Goal: Obtain resource: Obtain resource

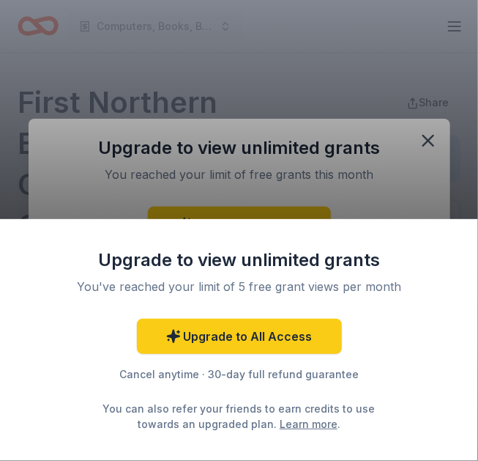
click at [435, 111] on div "Upgrade to view unlimited grants You've reached your limit of 5 free grant view…" at bounding box center [239, 230] width 478 height 461
click at [438, 103] on div "Upgrade to view unlimited grants You've reached your limit of 5 free grant view…" at bounding box center [239, 230] width 478 height 461
click at [363, 65] on div "Upgrade to view unlimited grants You've reached your limit of 5 free grant view…" at bounding box center [239, 230] width 478 height 461
click at [415, 86] on div "Upgrade to view unlimited grants You've reached your limit of 5 free grant view…" at bounding box center [239, 230] width 478 height 461
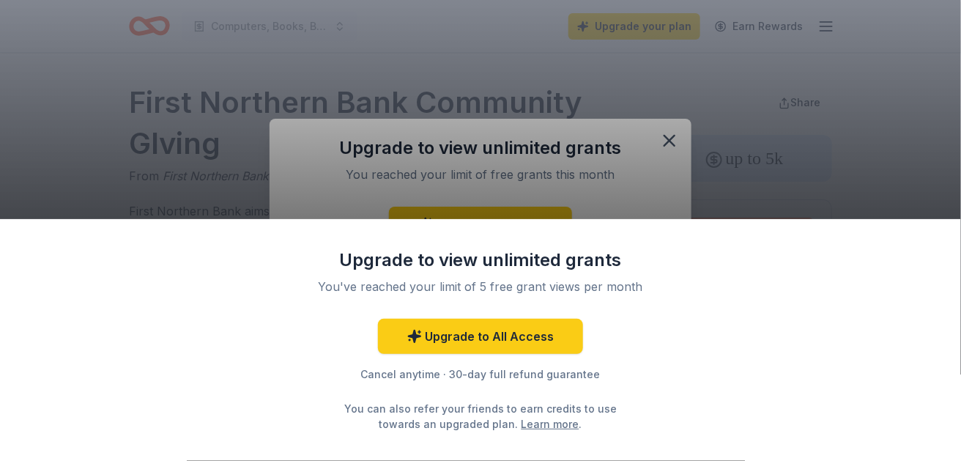
click at [478, 62] on div "Upgrade to view unlimited grants You've reached your limit of 5 free grant view…" at bounding box center [480, 230] width 961 height 461
click at [478, 111] on div "Upgrade to view unlimited grants You've reached your limit of 5 free grant view…" at bounding box center [480, 230] width 961 height 461
drag, startPoint x: 716, startPoint y: 114, endPoint x: 686, endPoint y: 79, distance: 45.2
click at [478, 114] on div "Upgrade to view unlimited grants You've reached your limit of 5 free grant view…" at bounding box center [480, 230] width 961 height 461
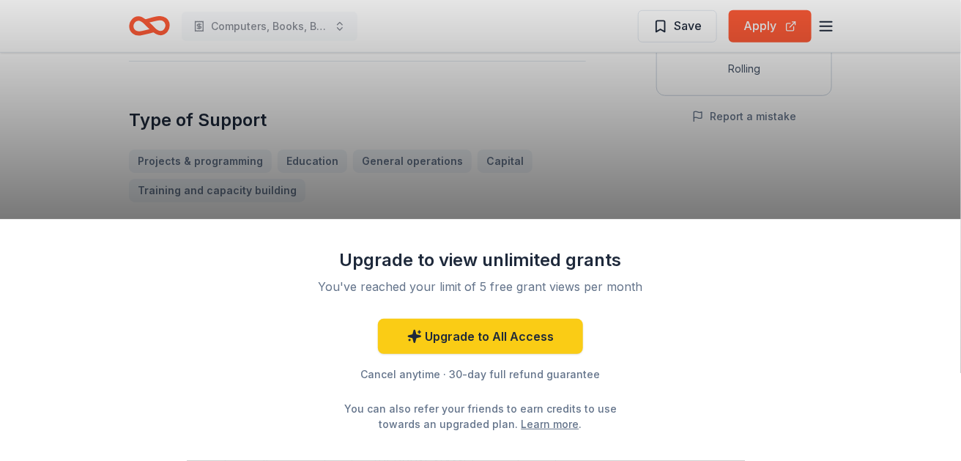
scroll to position [326, 0]
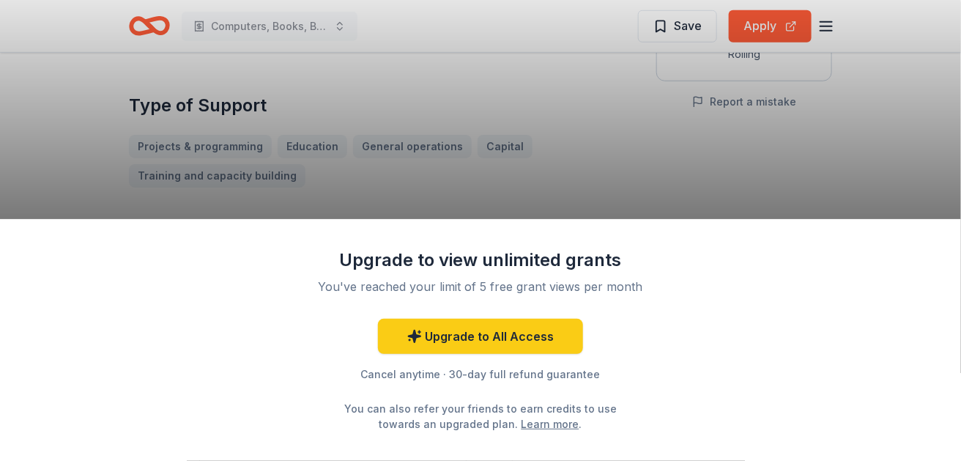
click at [523, 98] on div "Upgrade to view unlimited grants You've reached your limit of 5 free grant view…" at bounding box center [480, 230] width 961 height 461
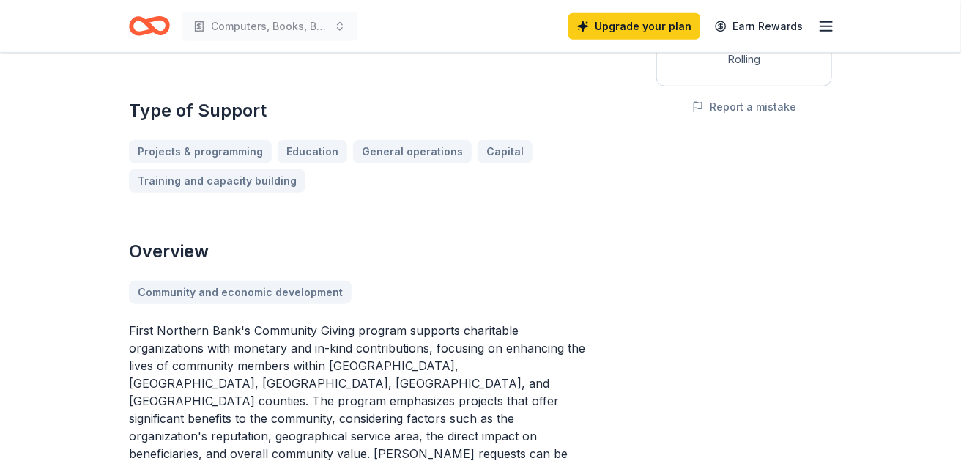
scroll to position [321, 0]
